Goal: Book appointment/travel/reservation

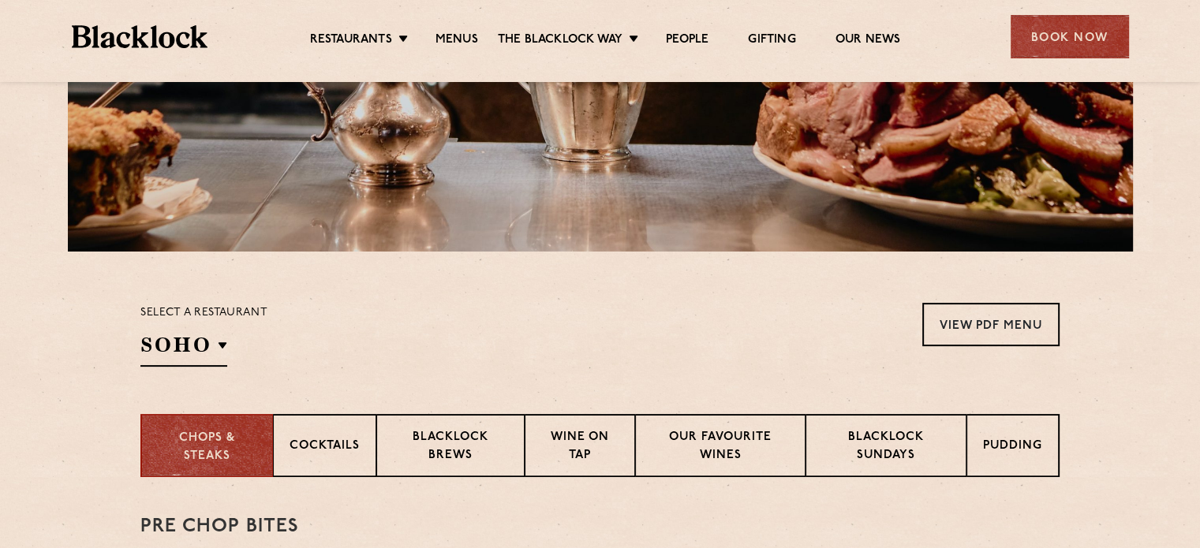
scroll to position [395, 0]
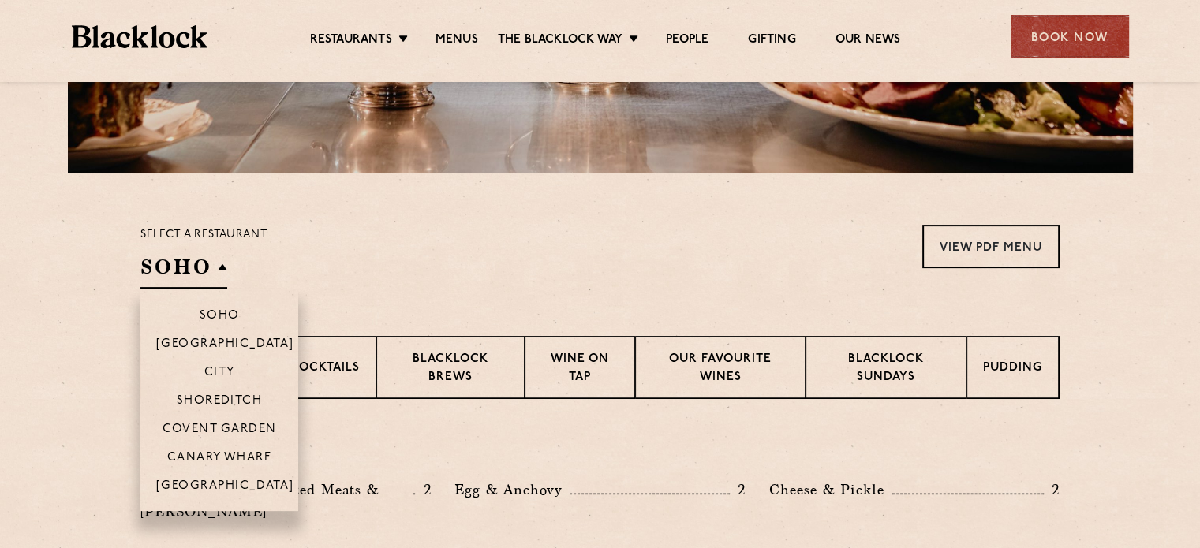
click at [147, 252] on div "Select a restaurant [GEOGRAPHIC_DATA] [GEOGRAPHIC_DATA] [GEOGRAPHIC_DATA] [GEOG…" at bounding box center [203, 257] width 127 height 64
click at [238, 307] on li "Soho" at bounding box center [219, 309] width 158 height 40
click at [208, 321] on p "Soho" at bounding box center [220, 317] width 40 height 16
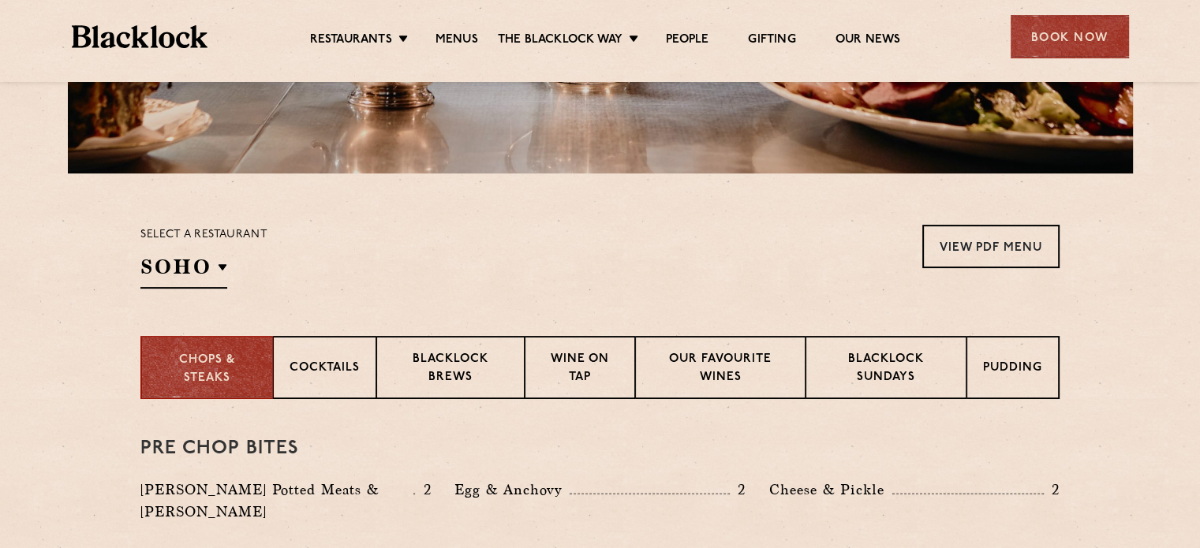
scroll to position [473, 0]
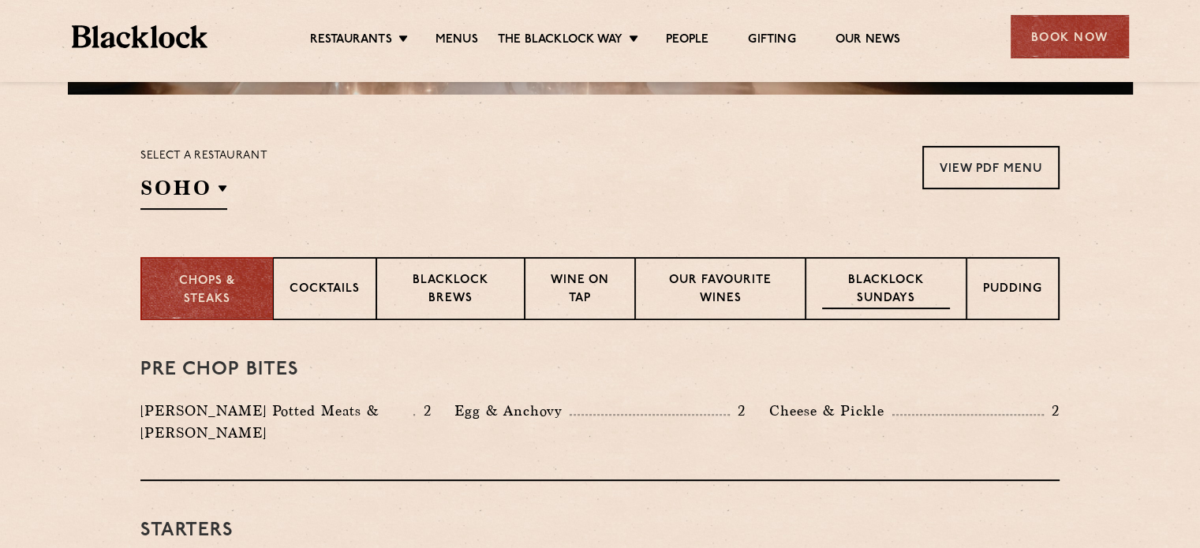
click at [915, 286] on p "Blacklock Sundays" at bounding box center [886, 290] width 128 height 37
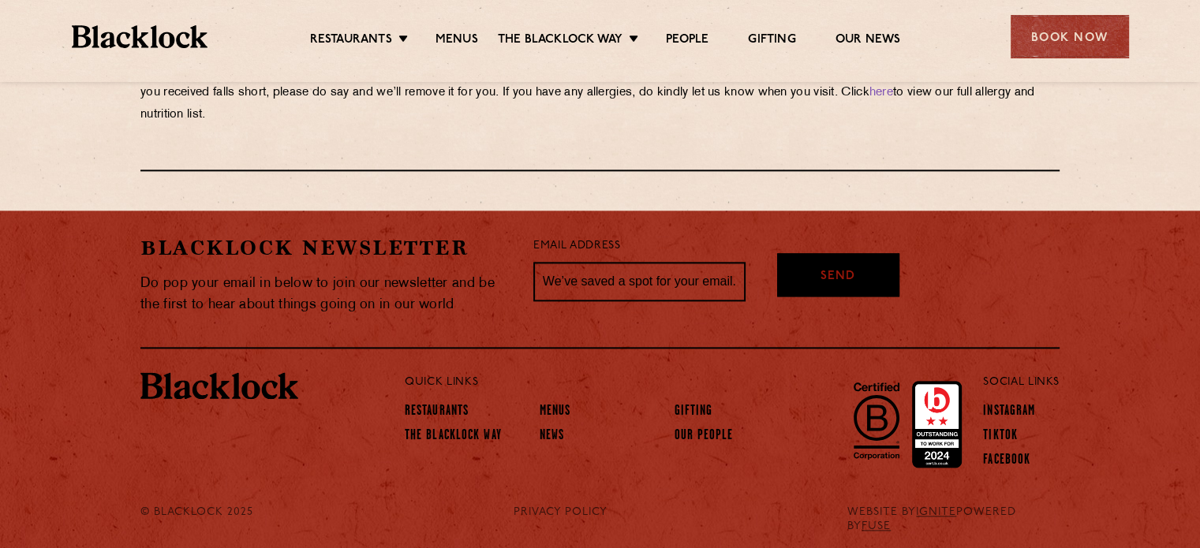
scroll to position [1909, 0]
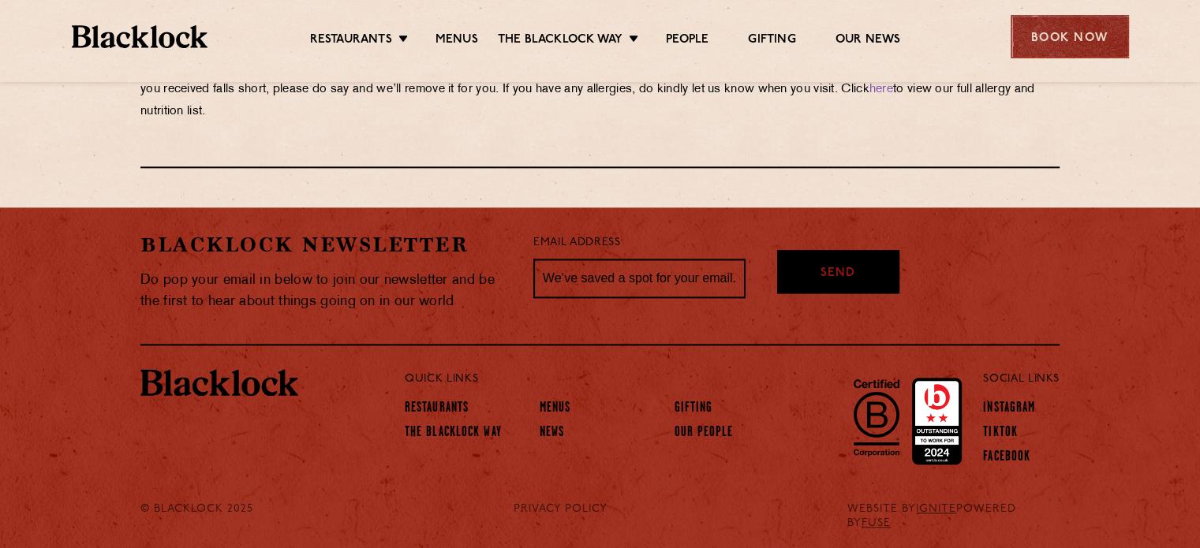
click at [1068, 31] on div "Book Now" at bounding box center [1070, 36] width 118 height 43
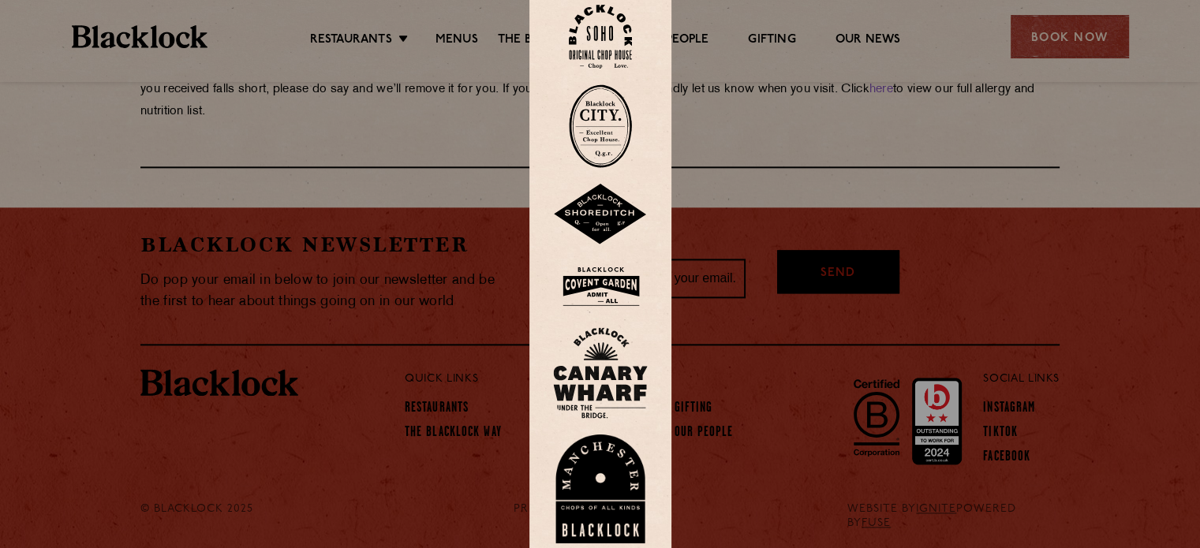
click at [628, 30] on img at bounding box center [600, 37] width 63 height 64
